Goal: Information Seeking & Learning: Check status

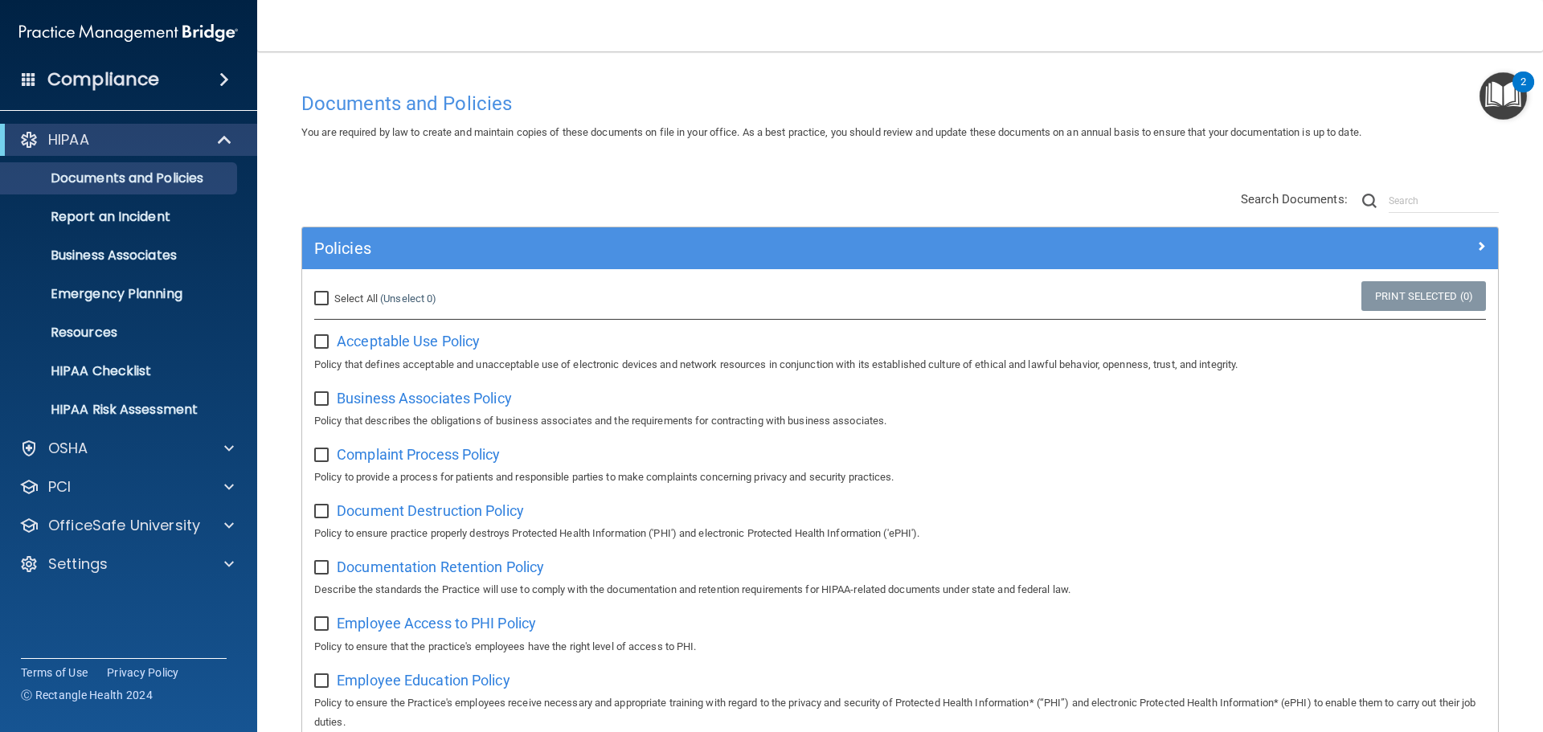
scroll to position [884, 0]
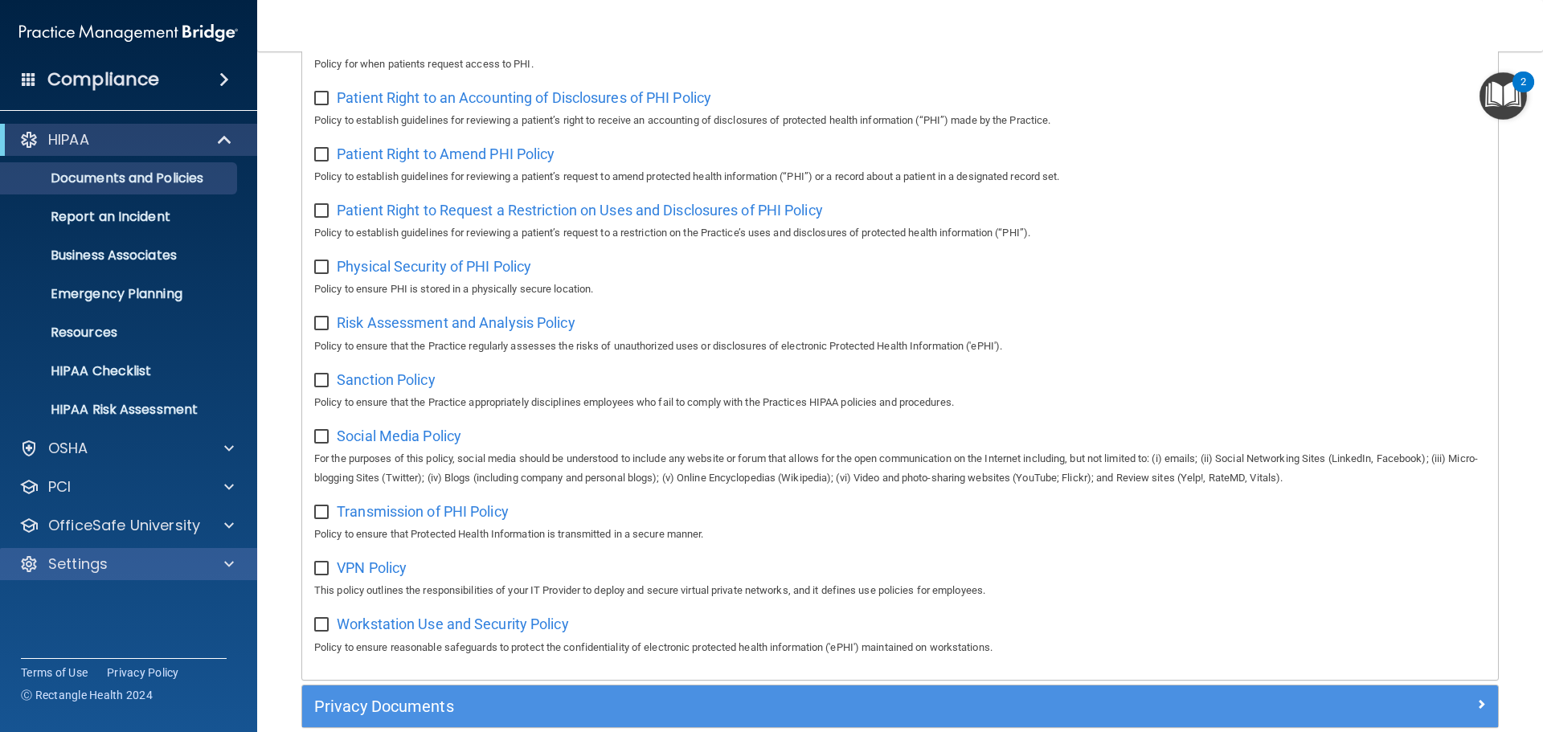
click at [149, 575] on div "Settings" at bounding box center [129, 564] width 258 height 32
click at [138, 560] on div "Settings" at bounding box center [106, 563] width 199 height 19
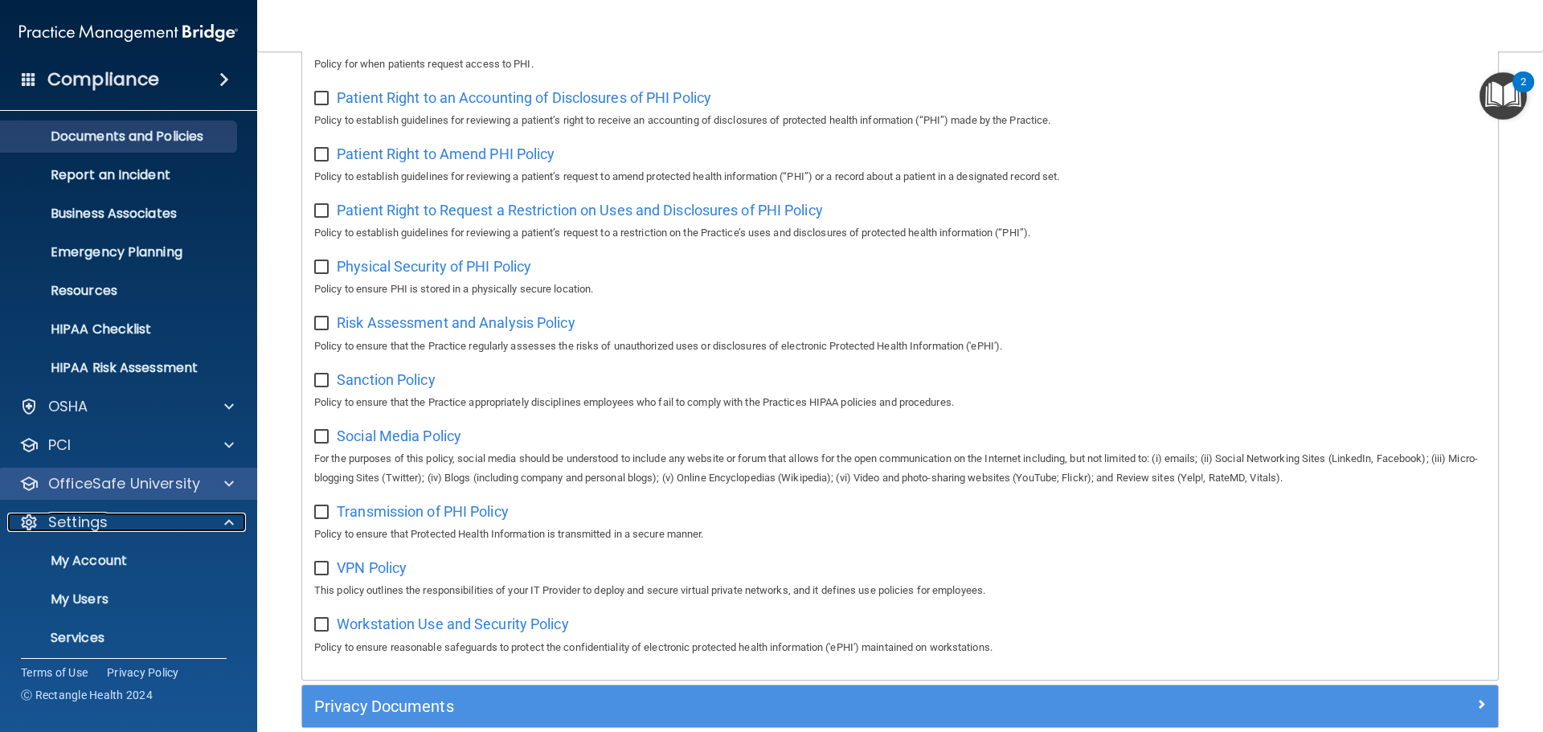
scroll to position [89, 0]
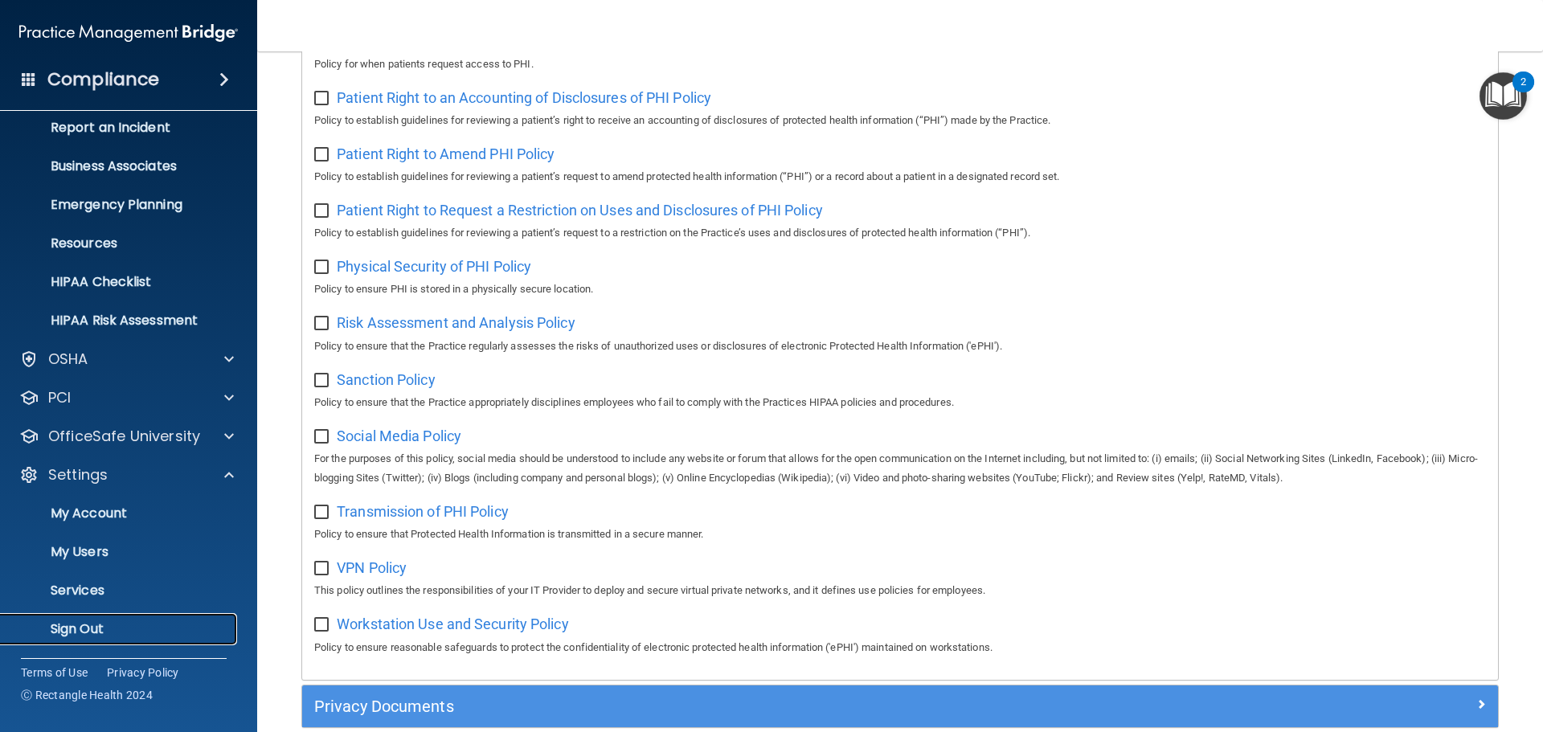
click at [118, 625] on p "Sign Out" at bounding box center [119, 629] width 219 height 16
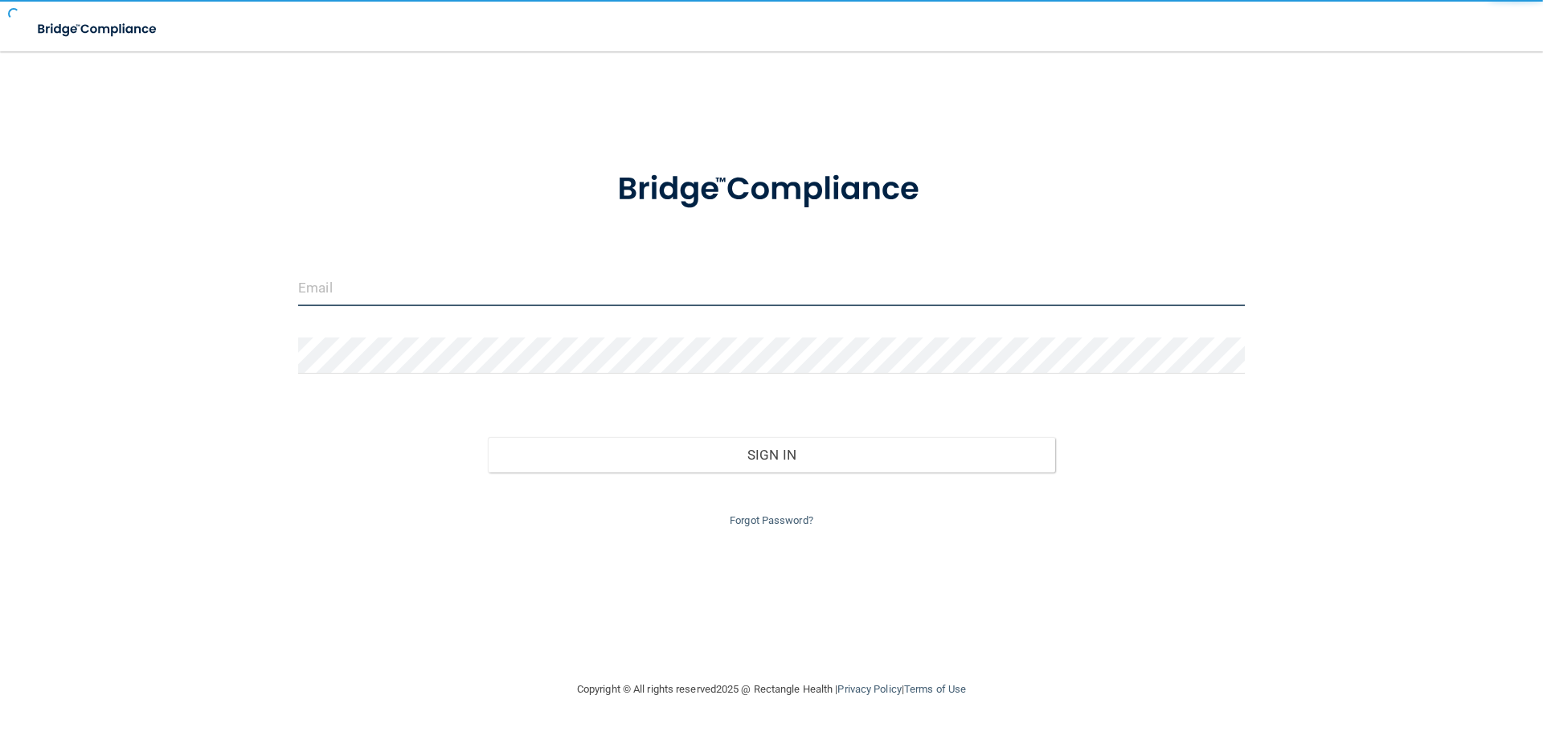
type input "cfletcher@rectanglehealth.com"
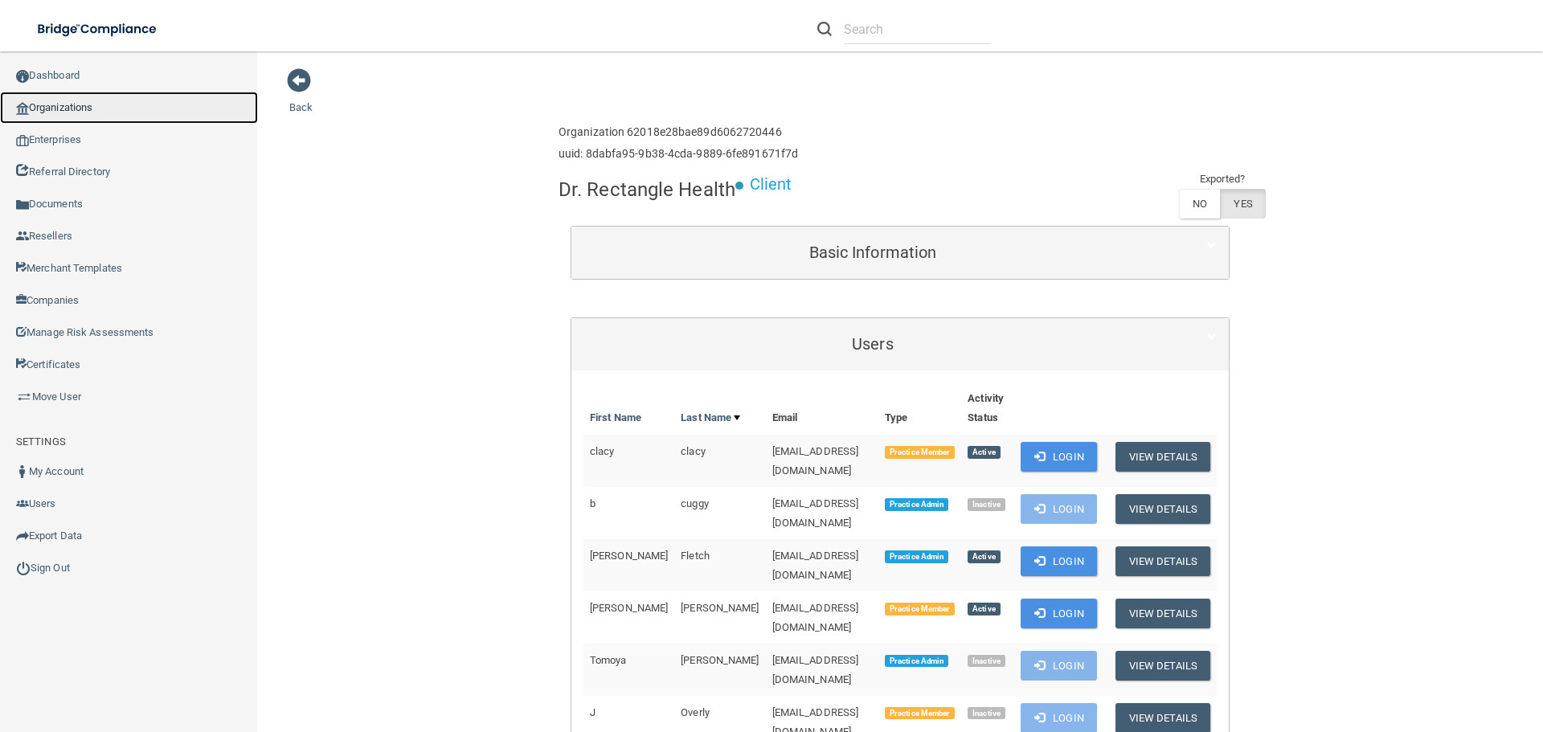
click at [76, 108] on link "Organizations" at bounding box center [129, 108] width 258 height 32
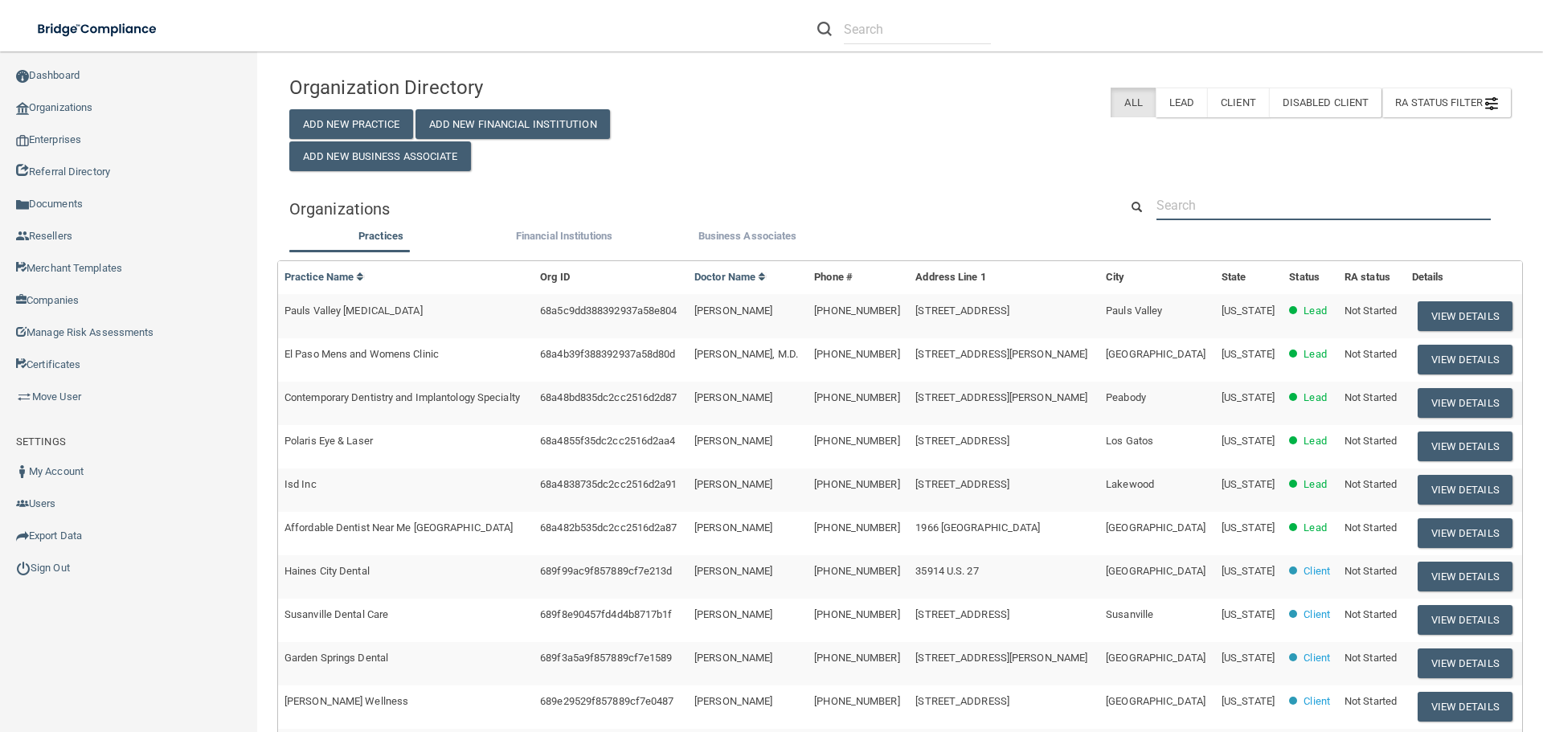
click at [1185, 202] on input "text" at bounding box center [1323, 205] width 334 height 30
paste input "[EMAIL_ADDRESS][DOMAIN_NAME]"
type input "[EMAIL_ADDRESS][DOMAIN_NAME]"
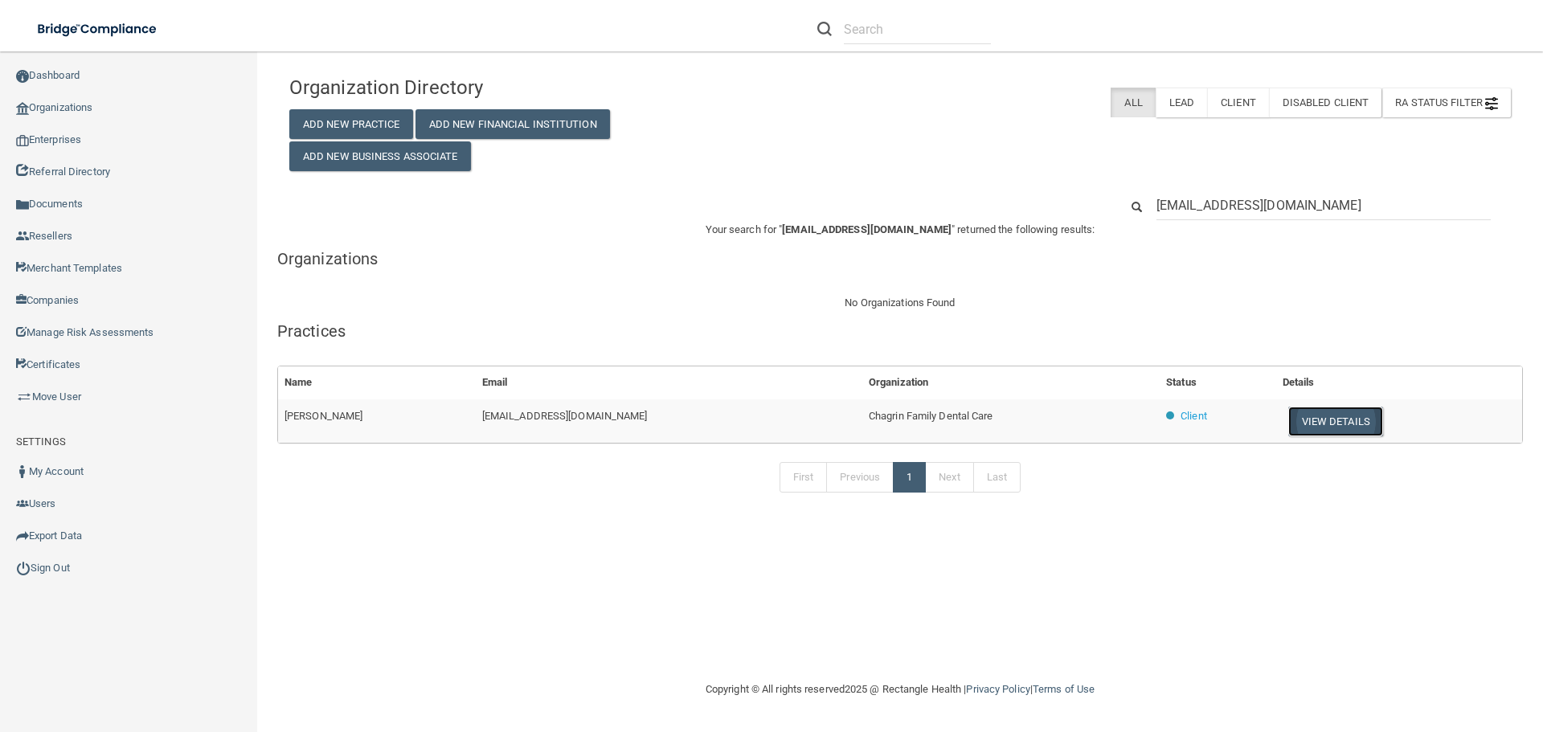
click at [1315, 427] on button "View Details" at bounding box center [1335, 422] width 95 height 30
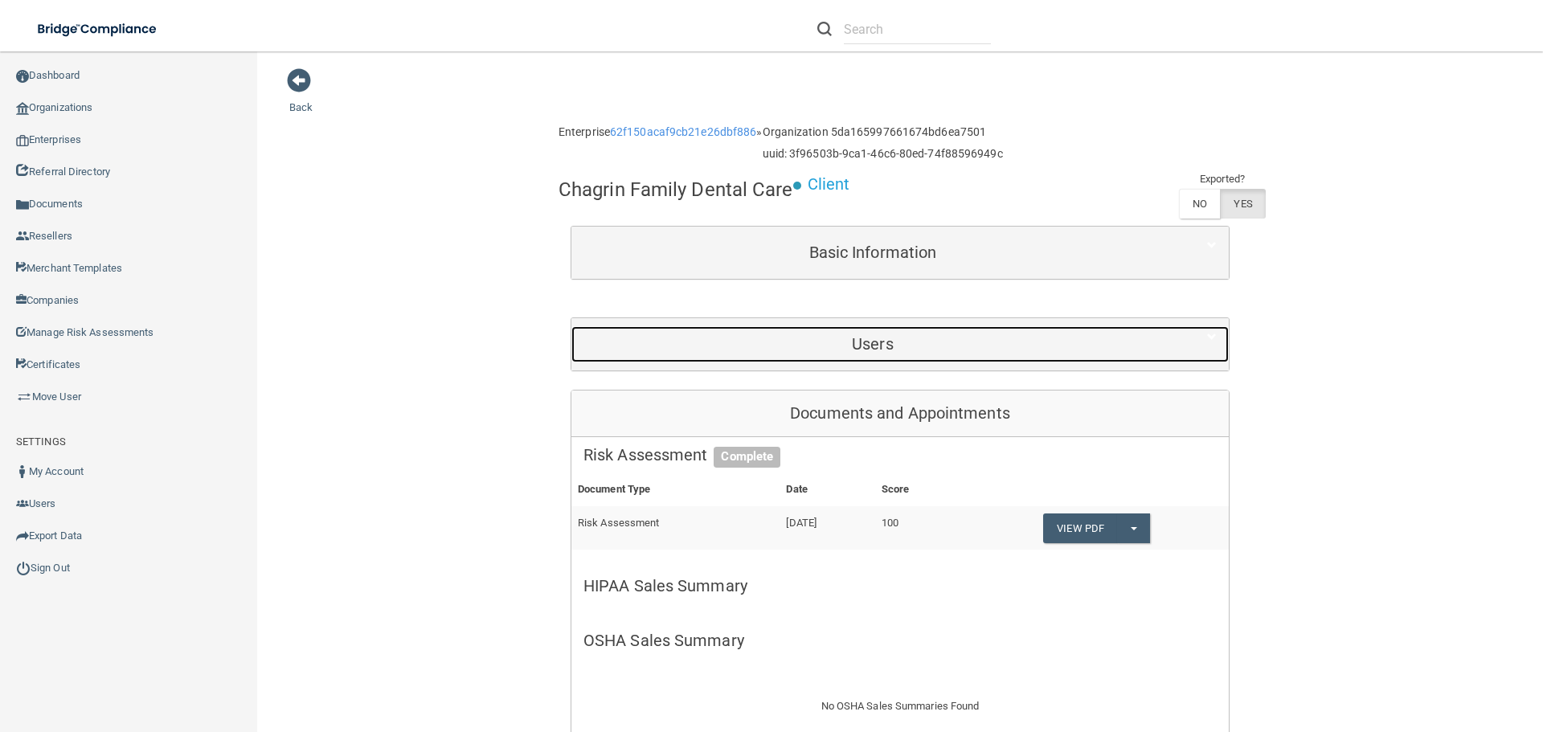
click at [830, 337] on h5 "Users" at bounding box center [872, 344] width 579 height 18
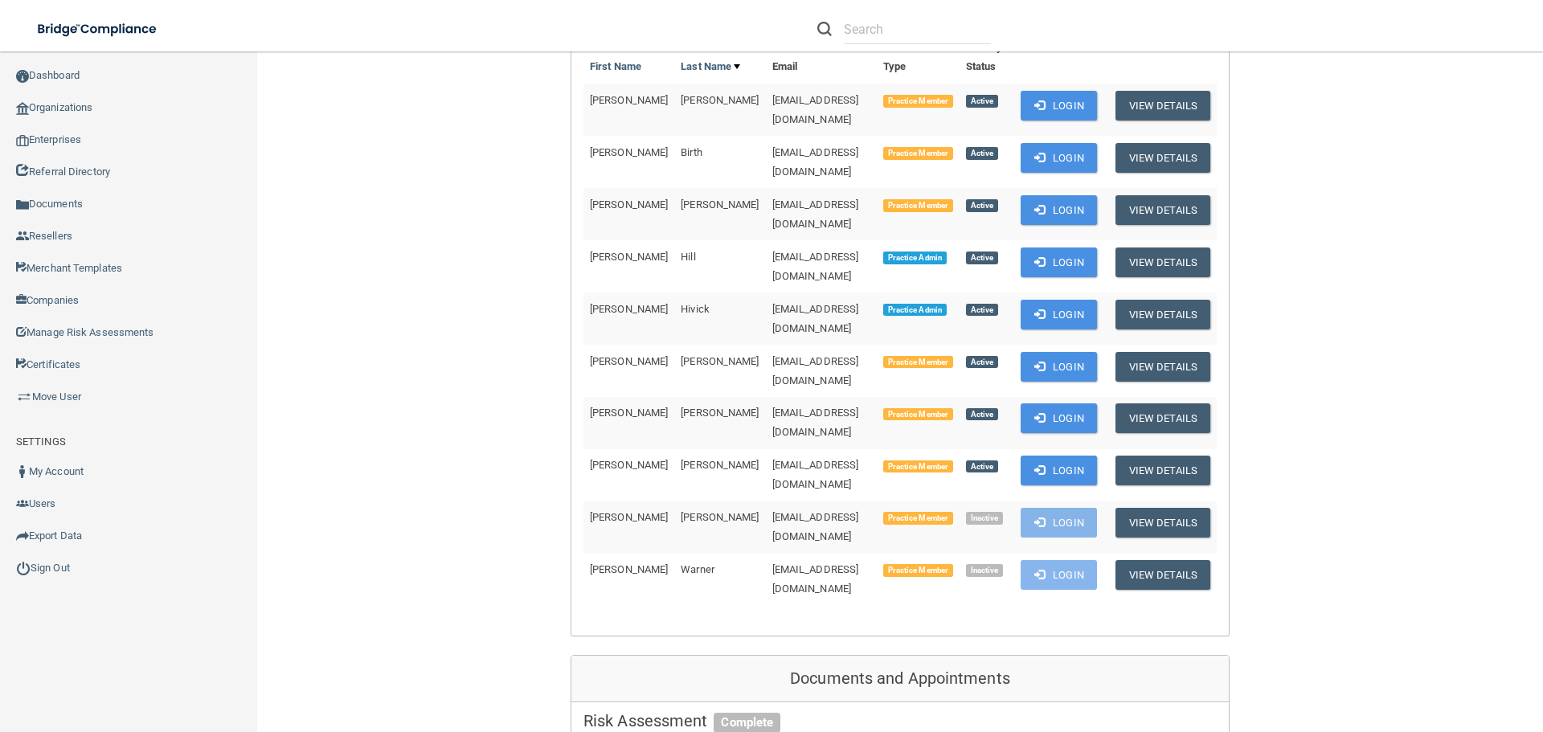
scroll to position [402, 0]
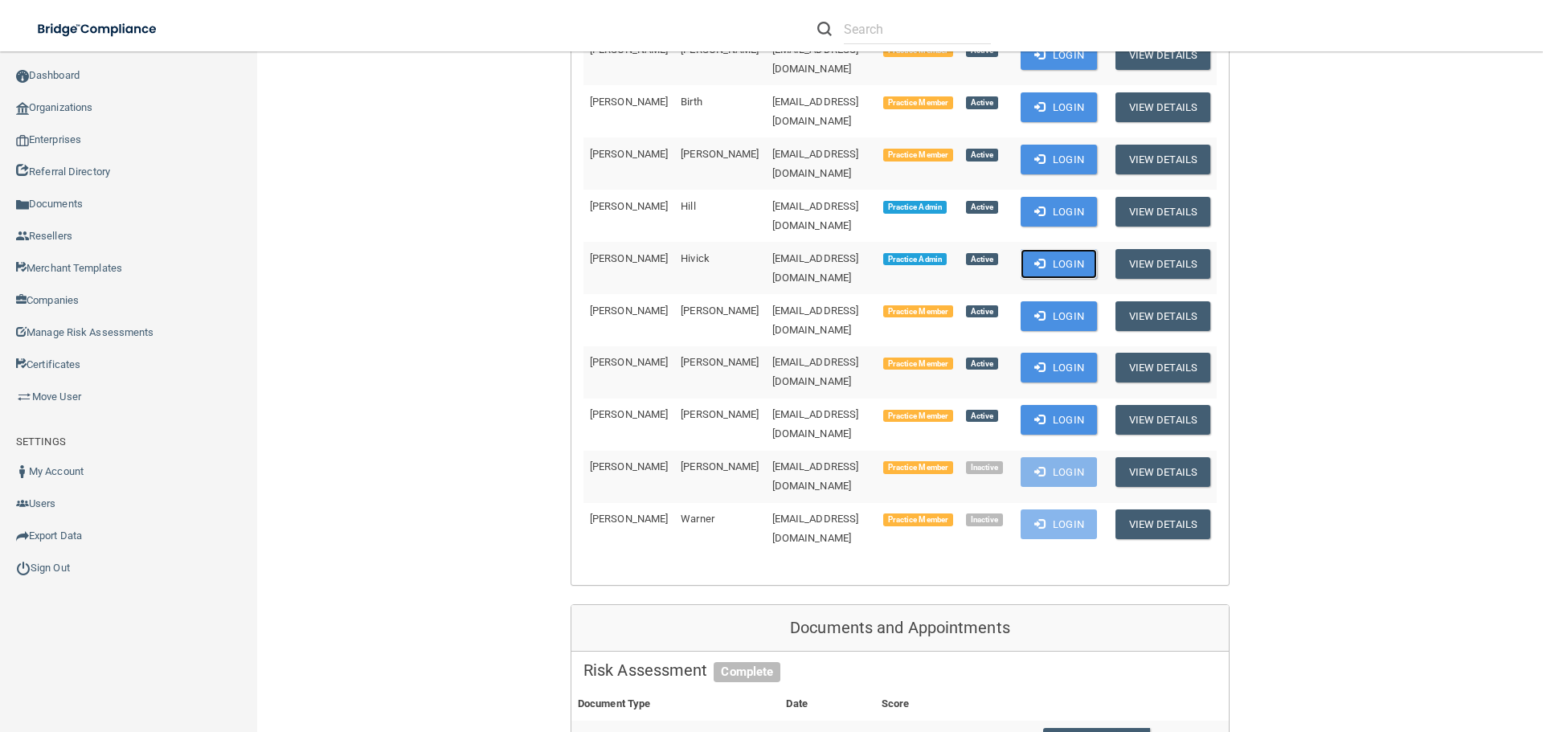
click at [1045, 258] on span at bounding box center [1039, 263] width 10 height 10
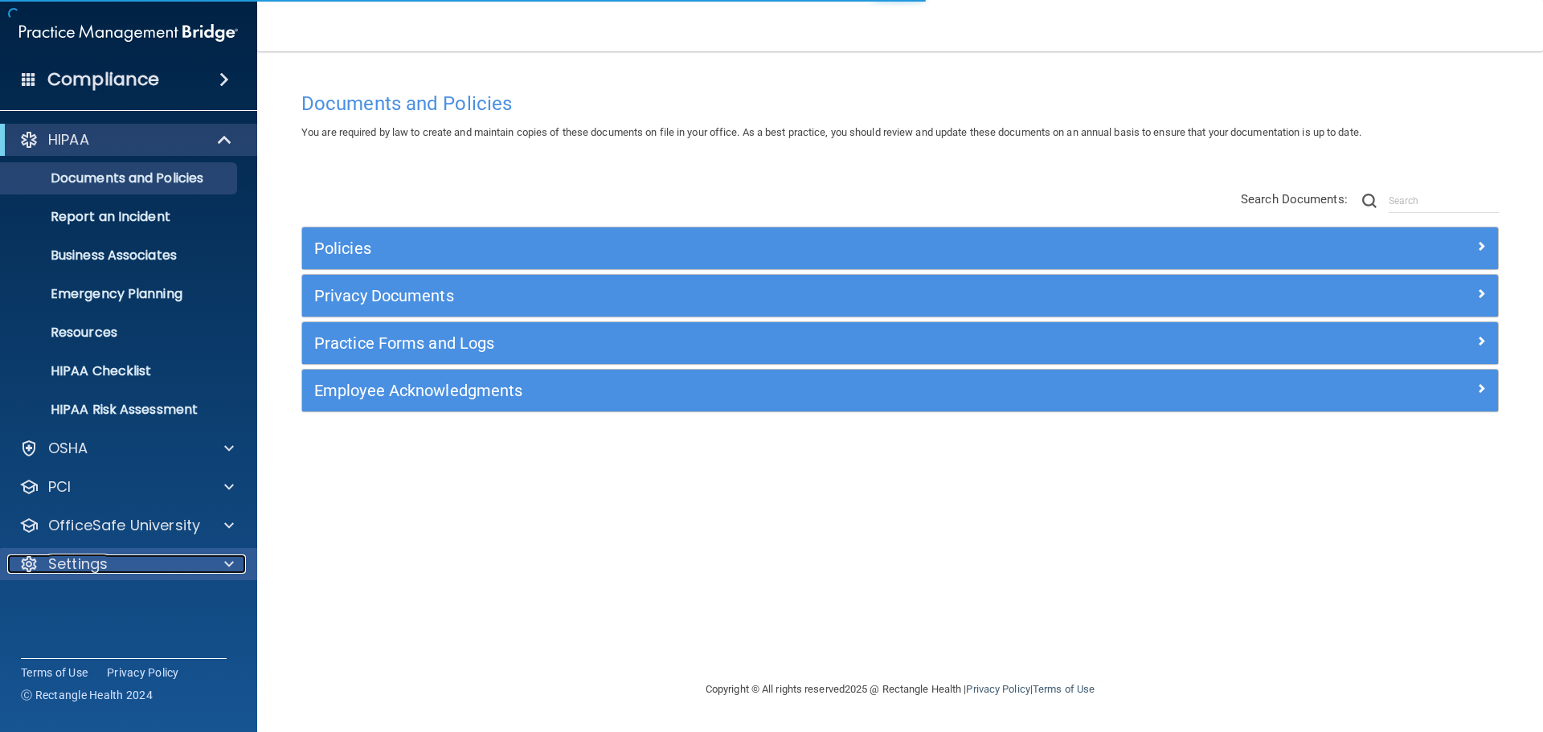
click at [219, 571] on div at bounding box center [226, 563] width 40 height 19
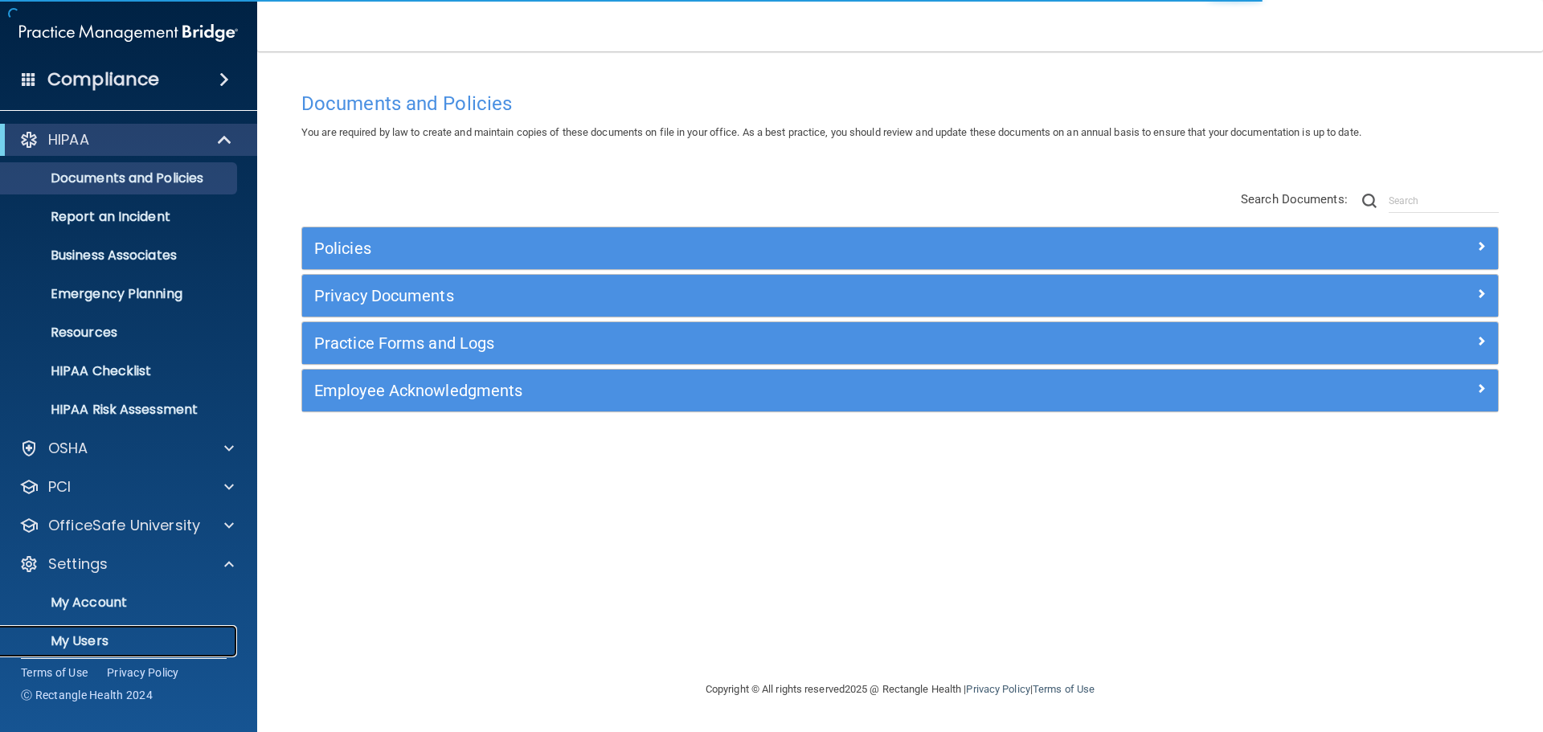
click at [76, 645] on p "My Users" at bounding box center [119, 641] width 219 height 16
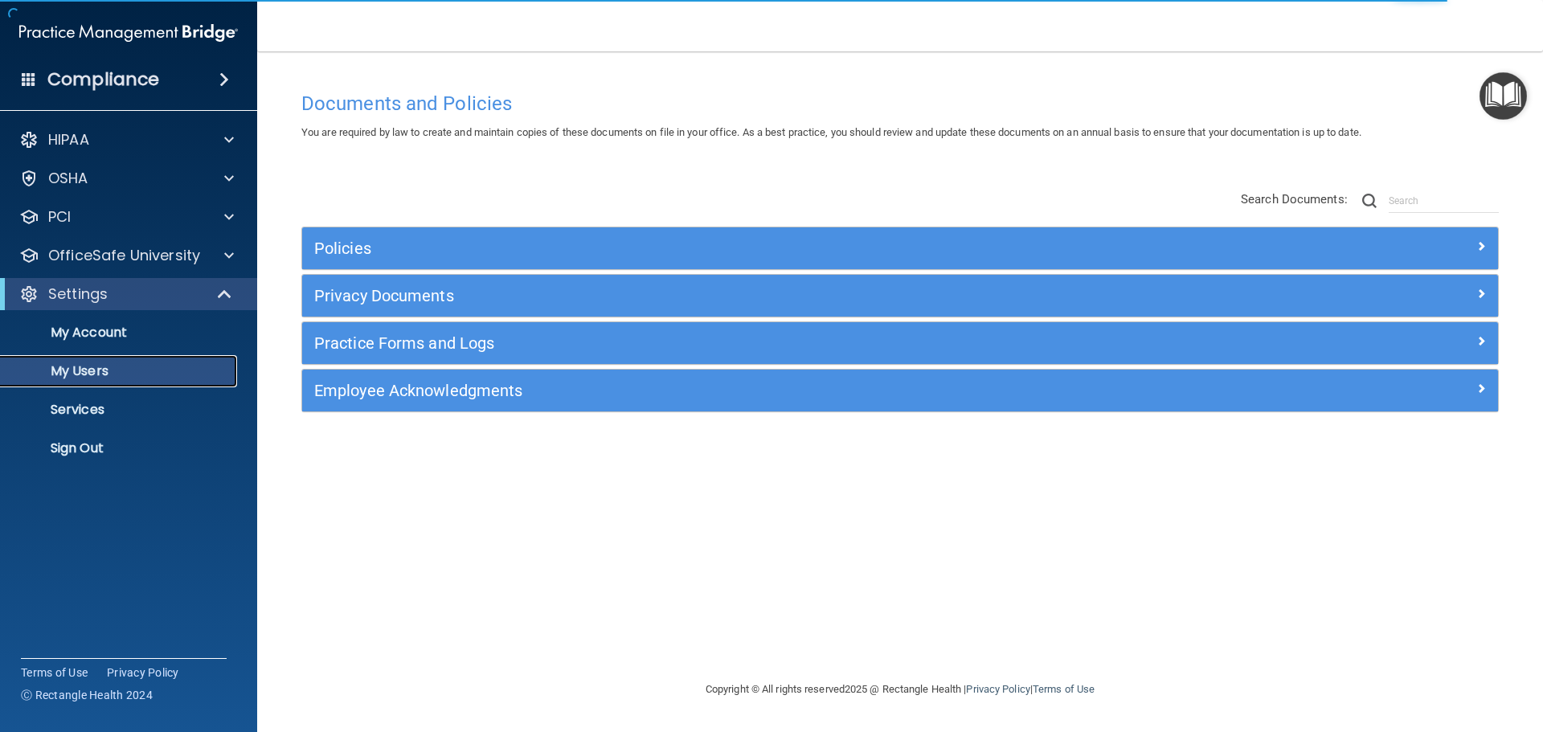
select select "20"
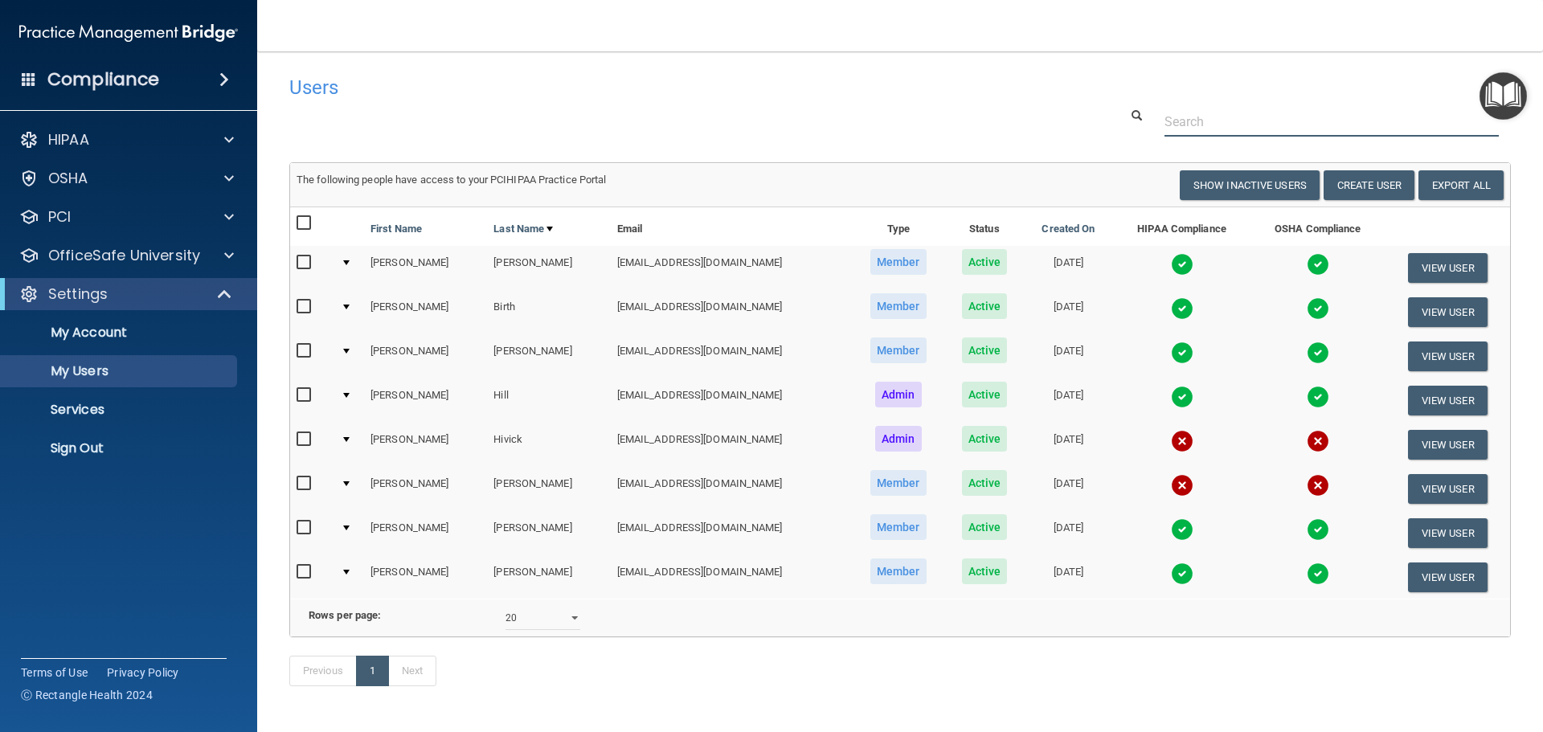
click at [1236, 115] on input "text" at bounding box center [1331, 122] width 334 height 30
paste input "[EMAIL_ADDRESS][DOMAIN_NAME]"
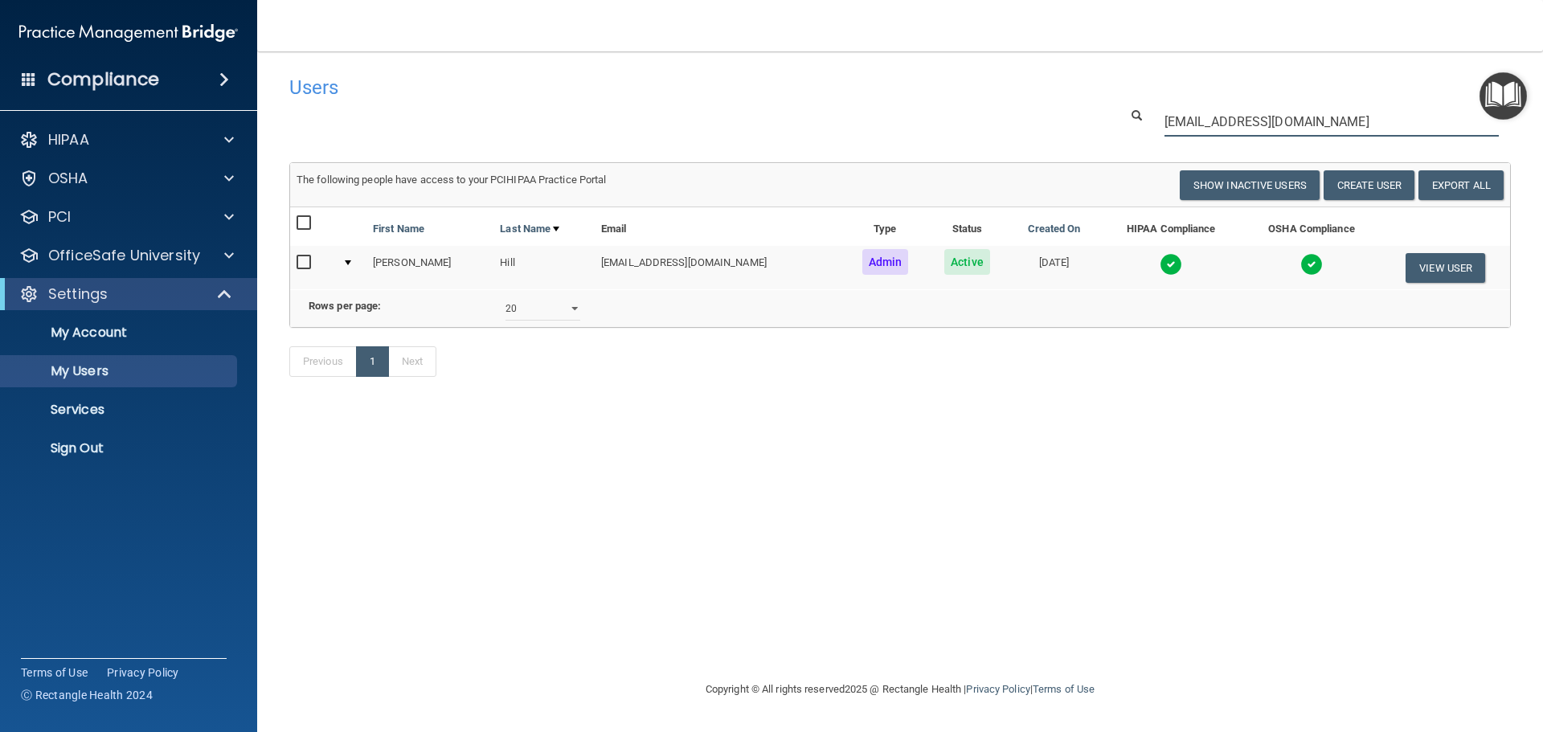
type input "[EMAIL_ADDRESS][DOMAIN_NAME]"
